Goal: Transaction & Acquisition: Purchase product/service

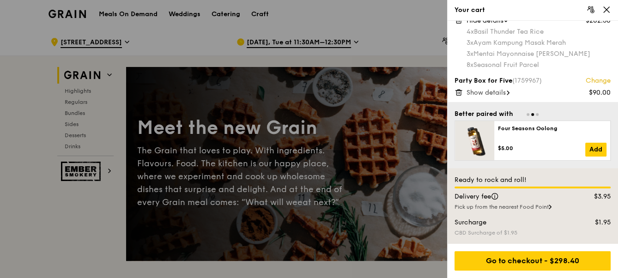
scroll to position [25, 0]
click at [505, 88] on span "Show details" at bounding box center [486, 92] width 39 height 8
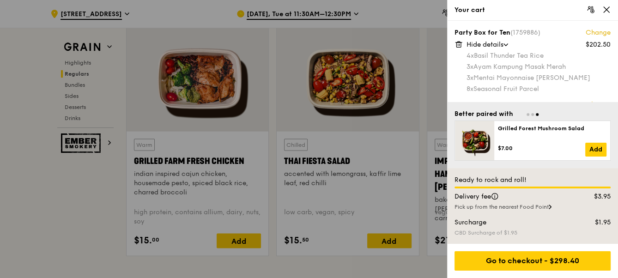
scroll to position [0, 0]
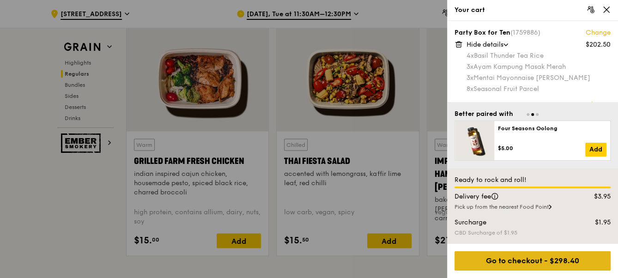
click at [534, 260] on div "Go to checkout - $298.40" at bounding box center [533, 260] width 156 height 19
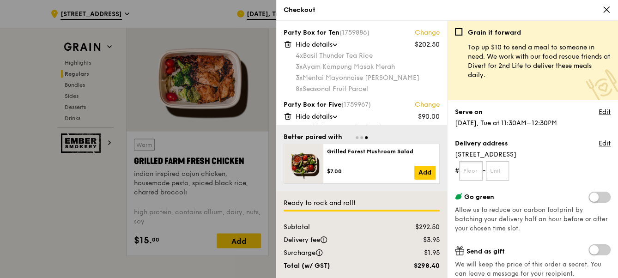
click at [473, 169] on input "text" at bounding box center [471, 170] width 24 height 19
type input "01"
click at [499, 172] on input "text" at bounding box center [498, 170] width 24 height 19
type input "01"
click at [546, 165] on form "# 01 - 01" at bounding box center [533, 170] width 156 height 19
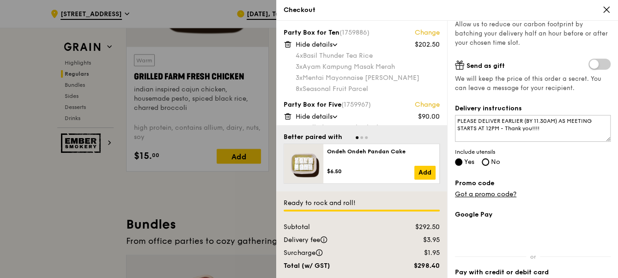
scroll to position [210, 0]
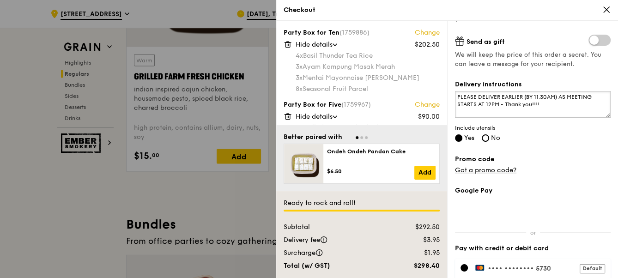
click at [544, 107] on textarea "PLEASE DELIVER EARLIER (BY 11.30AM) AS MEETING STARTS AT 12PM - Thank you!!!!" at bounding box center [533, 104] width 156 height 27
click at [547, 107] on textarea "PLEASE DELIVER EARLIER (BY 11.30AM) AS MEETING STARTS AT 12PM - Thank you!!!!" at bounding box center [533, 104] width 156 height 27
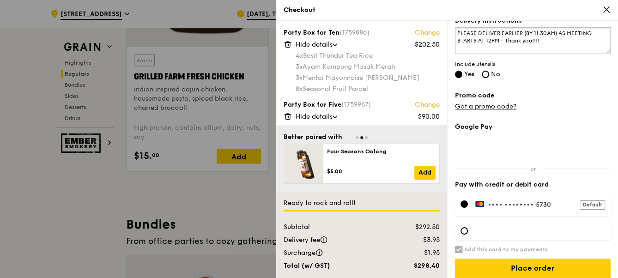
scroll to position [280, 0]
